Goal: Find specific page/section: Find specific page/section

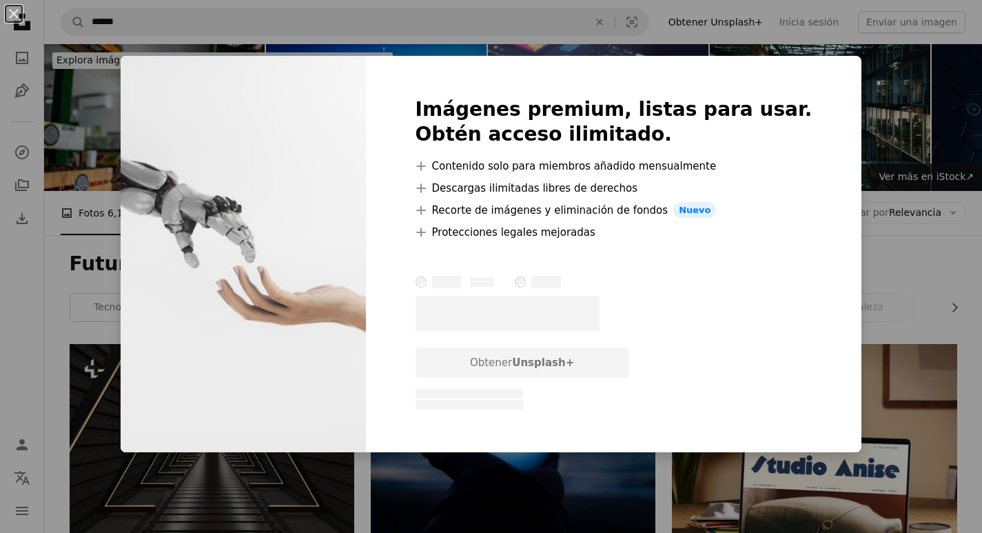
scroll to position [482, 0]
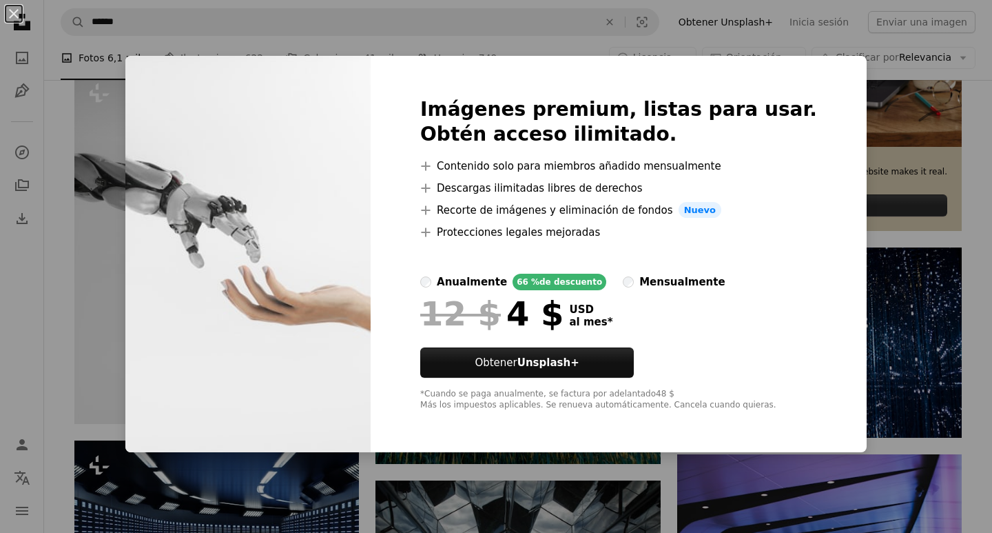
click at [870, 263] on div "An X shape Imágenes premium, listas para usar. Obtén acceso ilimitado. A plus s…" at bounding box center [496, 266] width 992 height 533
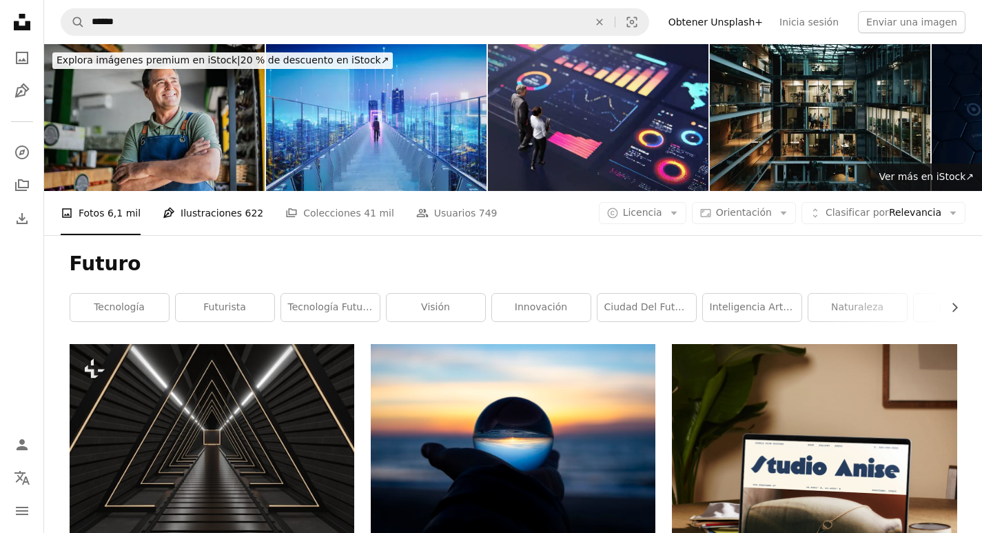
click at [220, 210] on link "Pen Tool Ilustraciones 622" at bounding box center [213, 213] width 101 height 44
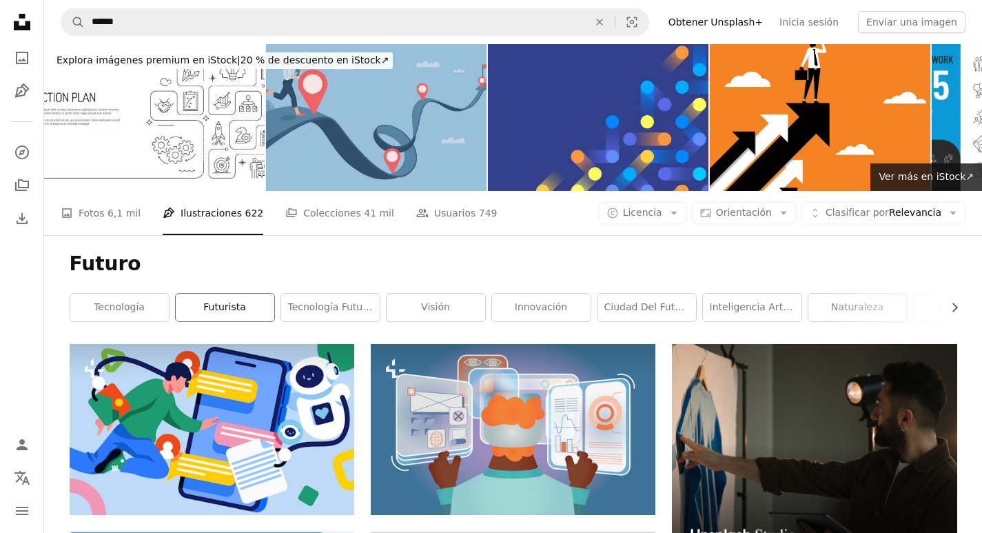
click at [233, 309] on link "futurista" at bounding box center [225, 308] width 99 height 28
